Goal: Navigation & Orientation: Go to known website

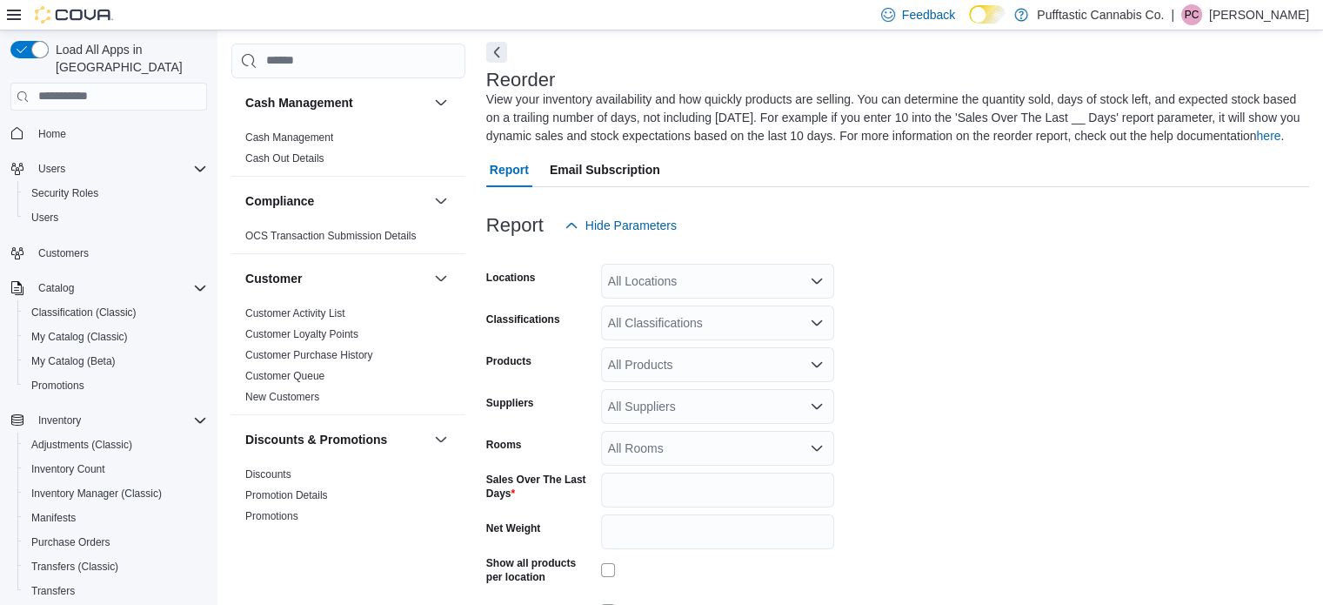
scroll to position [77, 0]
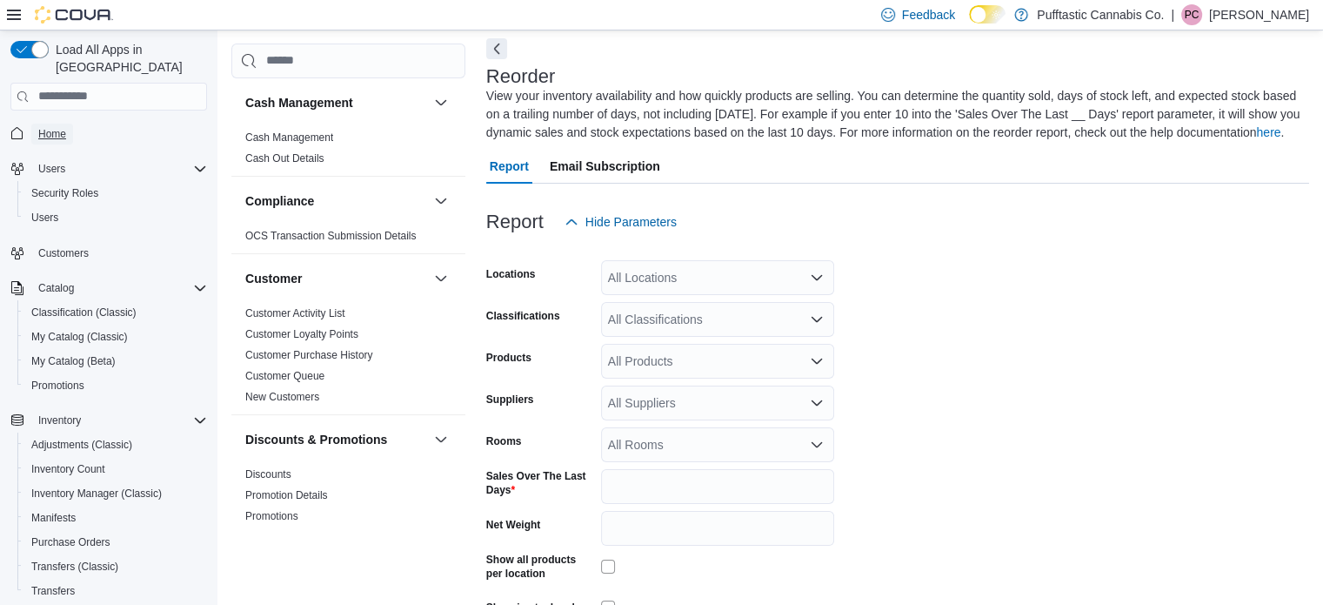
click at [71, 124] on link "Home" at bounding box center [52, 134] width 42 height 21
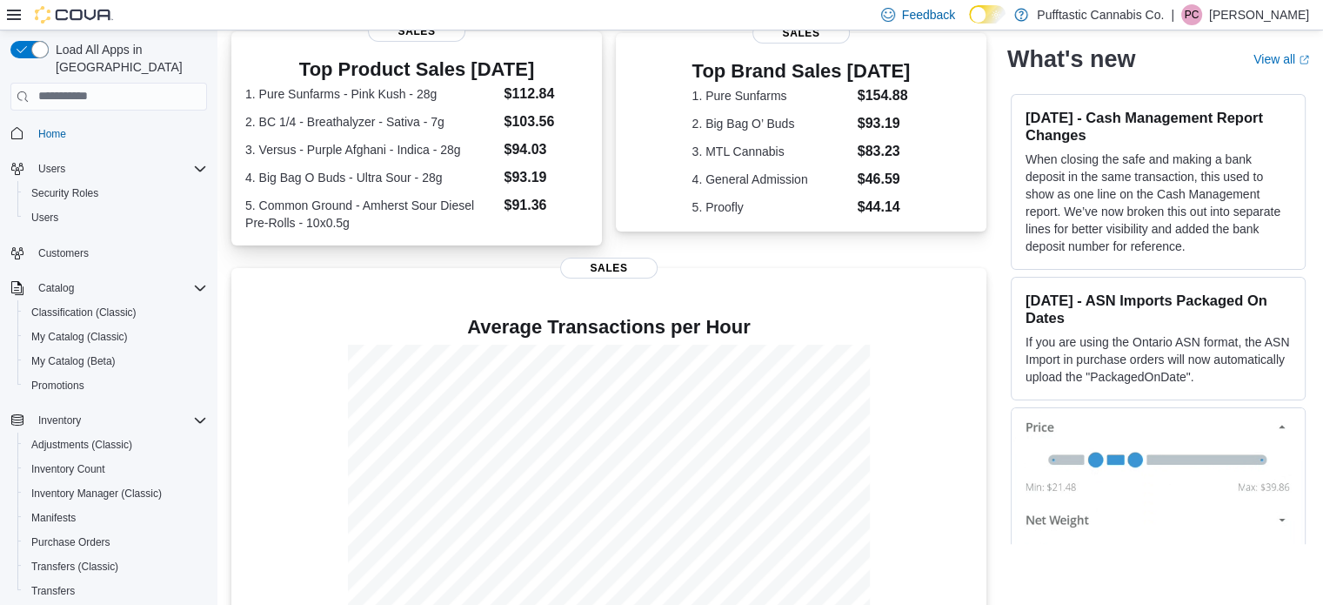
scroll to position [366, 0]
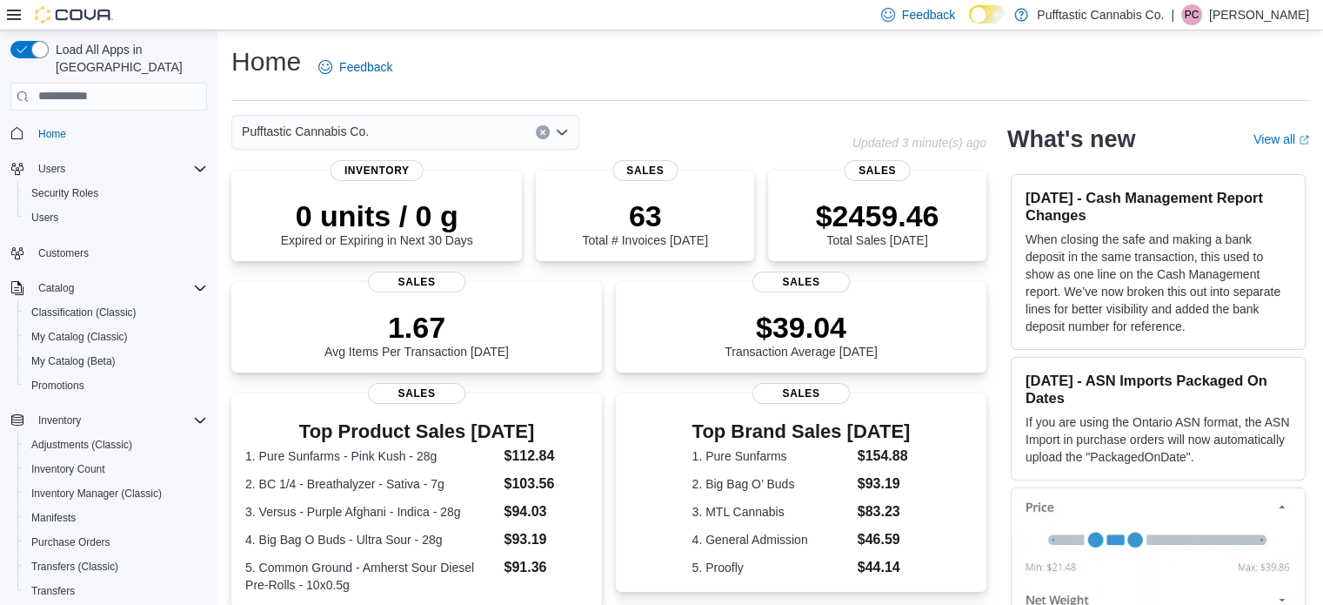
click at [63, 22] on img at bounding box center [74, 14] width 78 height 17
click at [63, 18] on img at bounding box center [74, 14] width 78 height 17
